Goal: Task Accomplishment & Management: Complete application form

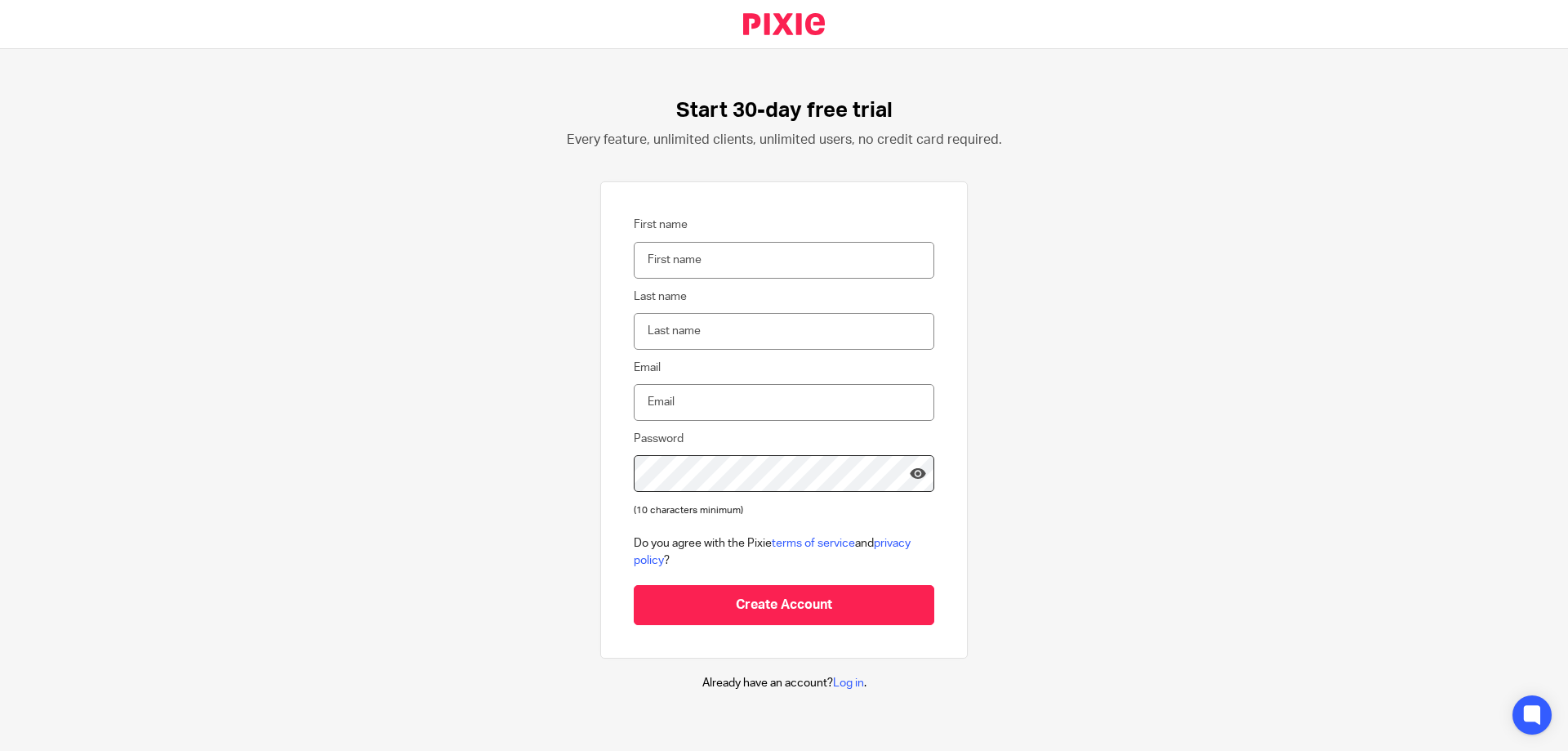
click at [815, 21] on link at bounding box center [784, 24] width 135 height 48
